Goal: Check status

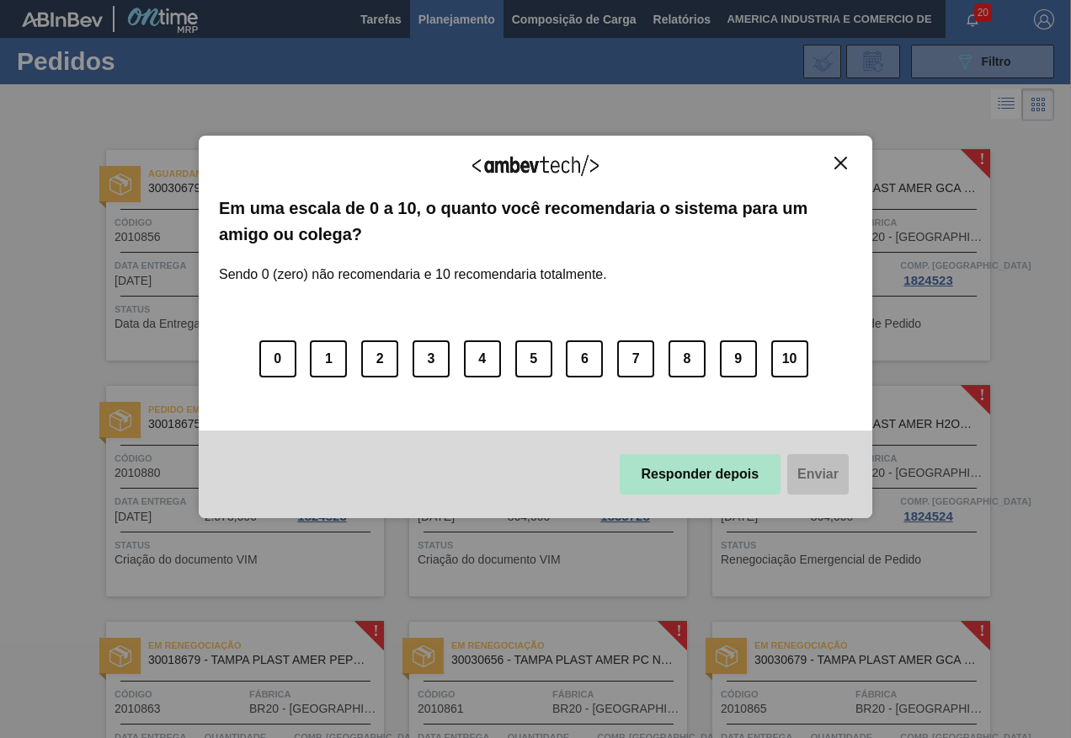
click at [698, 479] on button "Responder depois" at bounding box center [701, 474] width 162 height 40
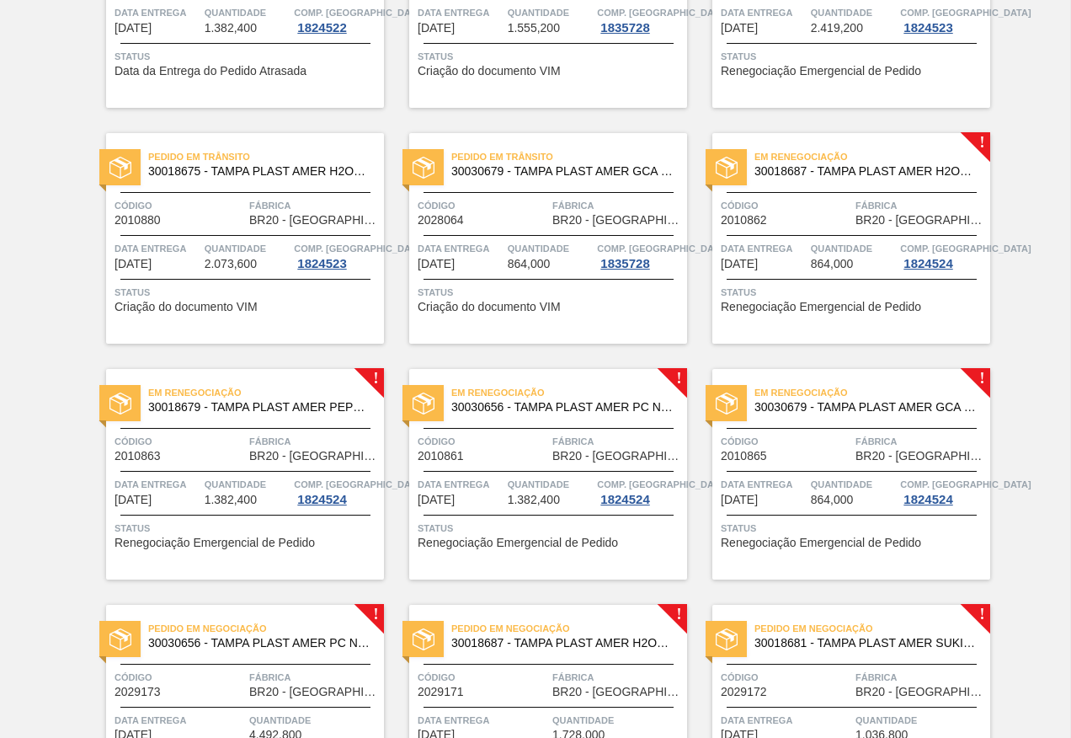
scroll to position [421, 0]
